Goal: Task Accomplishment & Management: Use online tool/utility

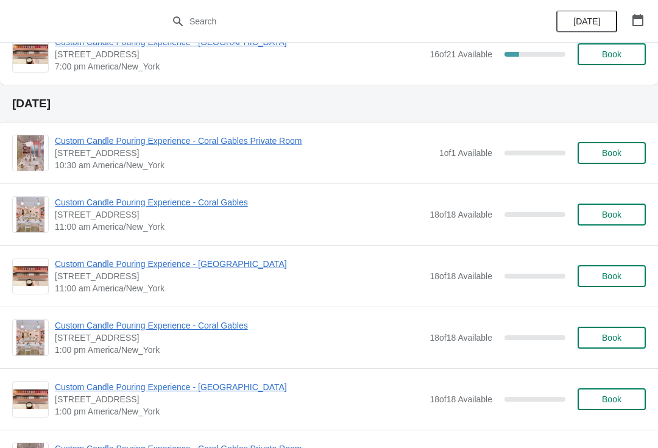
scroll to position [1844, 0]
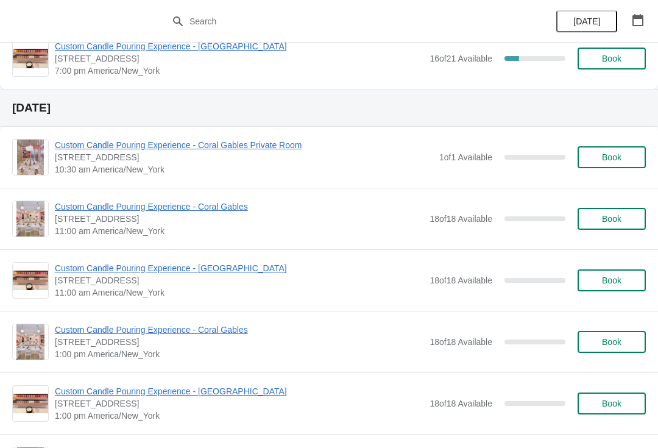
click at [248, 266] on span "Custom Candle Pouring Experience - [GEOGRAPHIC_DATA]" at bounding box center [239, 268] width 368 height 12
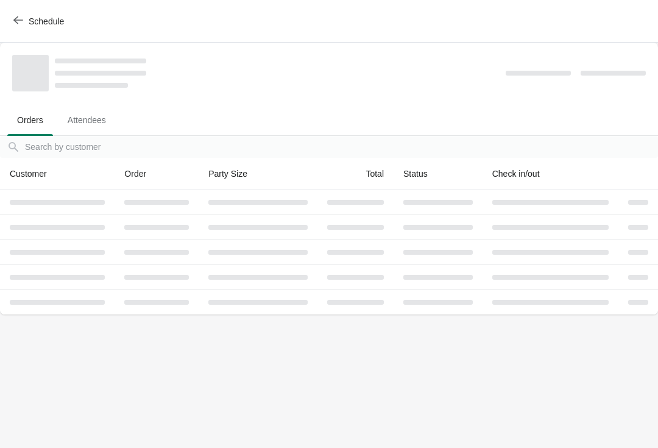
scroll to position [0, 0]
click at [18, 32] on button "Schedule" at bounding box center [40, 21] width 68 height 22
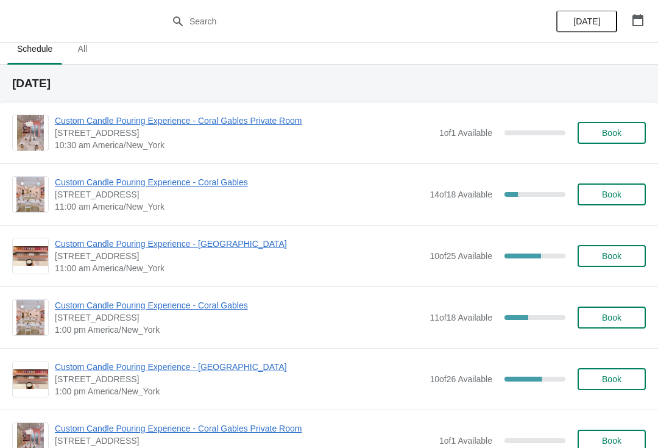
scroll to position [16, 0]
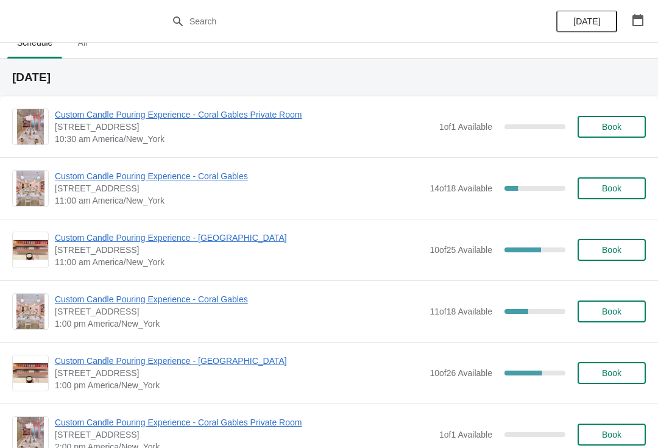
click at [227, 231] on span "Custom Candle Pouring Experience - [GEOGRAPHIC_DATA]" at bounding box center [239, 237] width 368 height 12
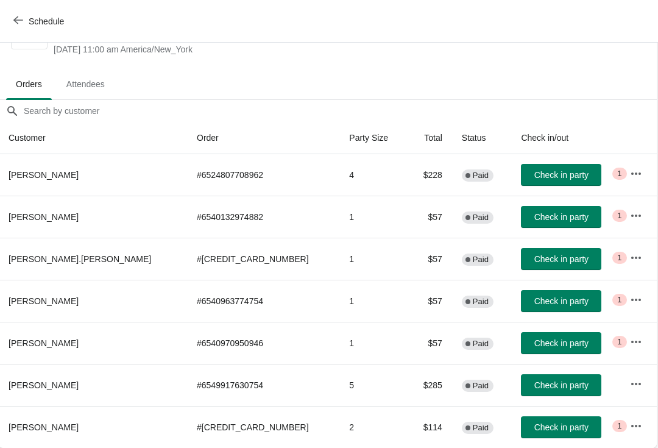
scroll to position [48, 1]
click at [535, 261] on span "Check in party" at bounding box center [562, 259] width 54 height 10
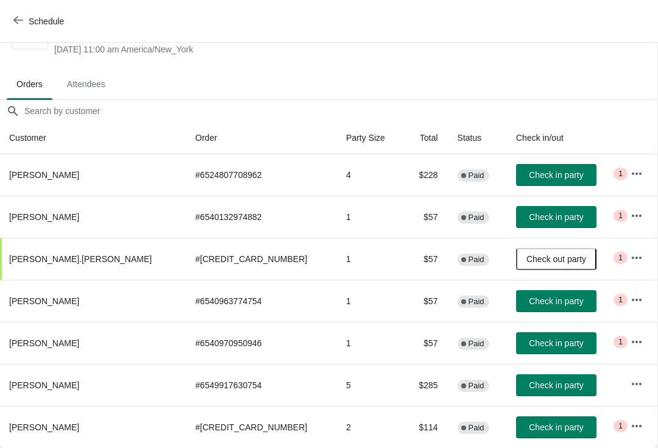
click at [529, 219] on span "Check in party" at bounding box center [556, 217] width 54 height 10
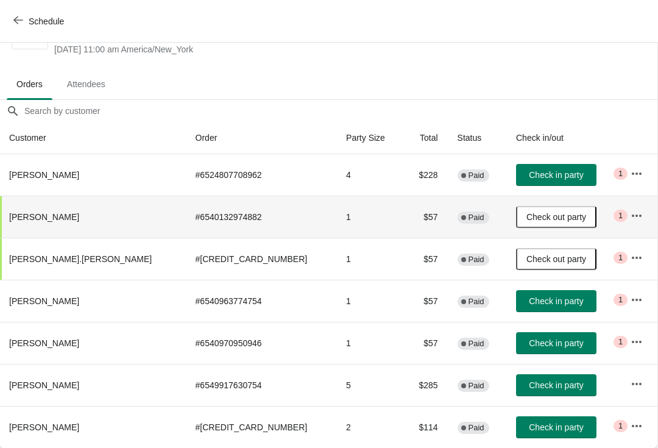
click at [530, 344] on span "Check in party" at bounding box center [556, 343] width 54 height 10
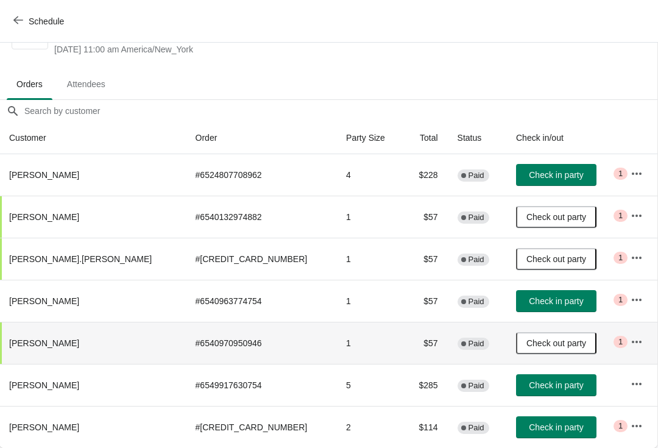
click at [529, 299] on span "Check in party" at bounding box center [556, 301] width 54 height 10
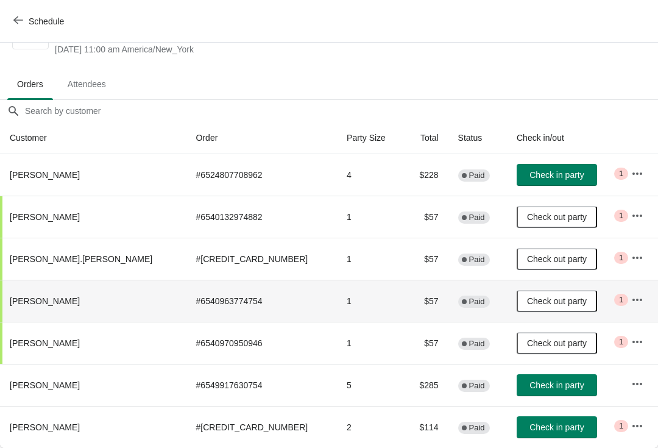
scroll to position [48, 0]
click at [529, 428] on span "Check in party" at bounding box center [556, 427] width 54 height 10
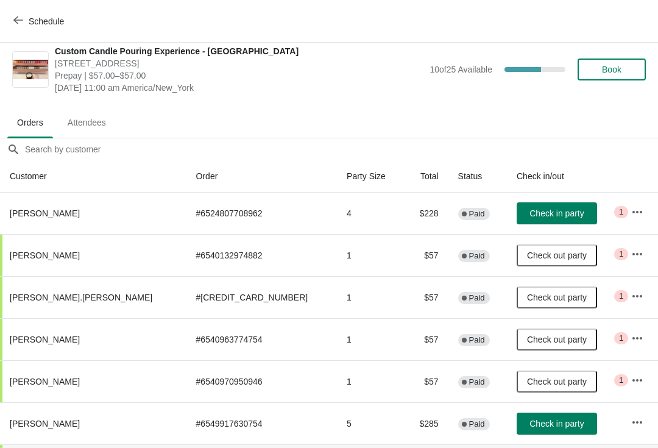
scroll to position [9, 0]
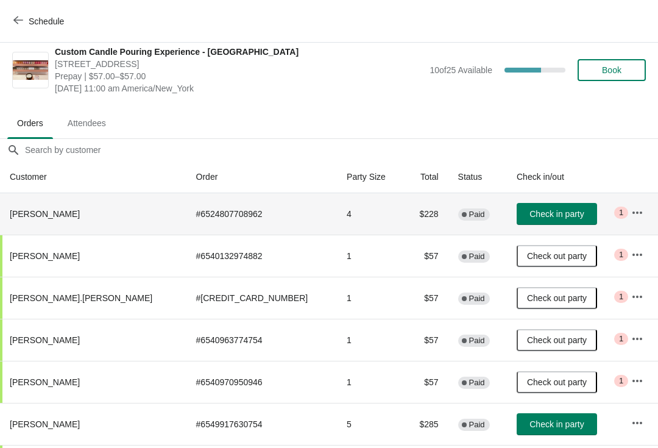
click at [337, 224] on td "4" at bounding box center [370, 213] width 67 height 41
click at [529, 217] on span "Check in party" at bounding box center [556, 214] width 54 height 10
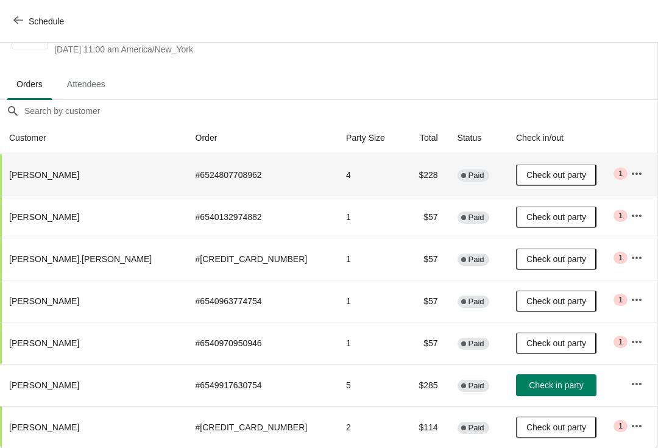
scroll to position [48, 1]
click at [630, 382] on icon "button" at bounding box center [636, 384] width 12 height 12
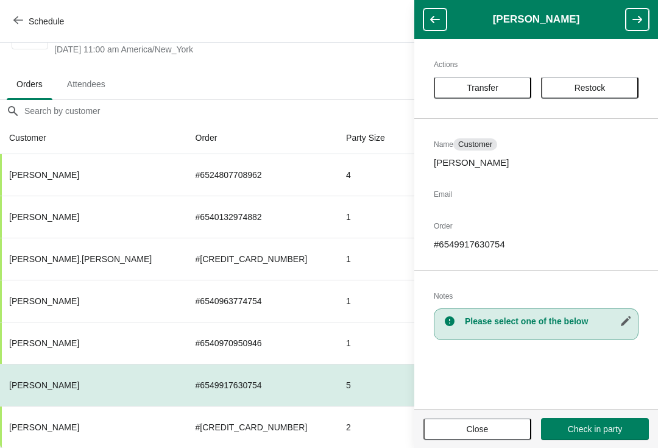
click at [484, 240] on p "# 6549917630754" at bounding box center [536, 244] width 205 height 12
click at [487, 245] on p "# 6549917630754" at bounding box center [536, 244] width 205 height 12
copy p "6549917630754"
